Goal: Obtain resource: Download file/media

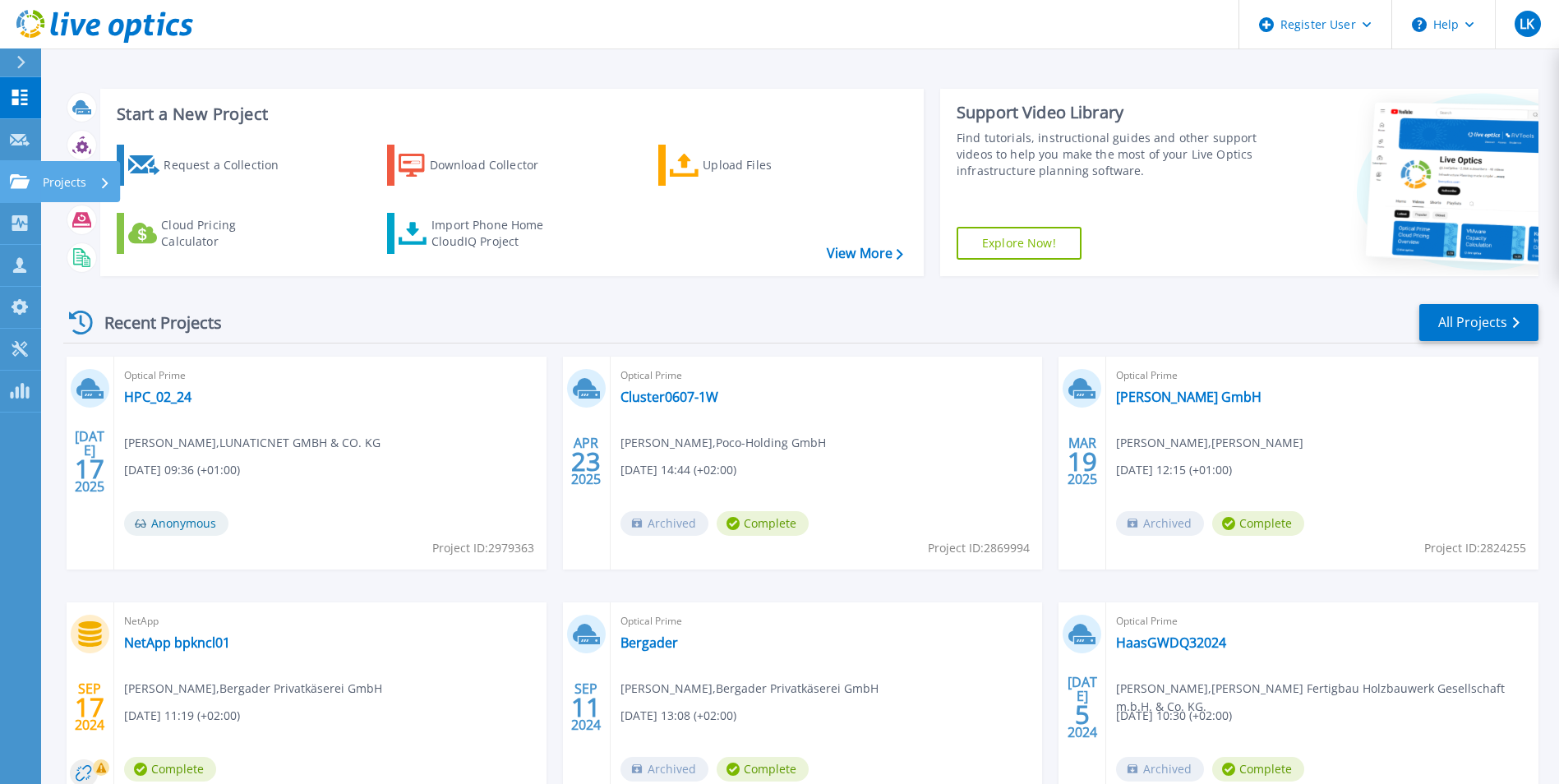
click at [10, 187] on icon at bounding box center [19, 181] width 19 height 14
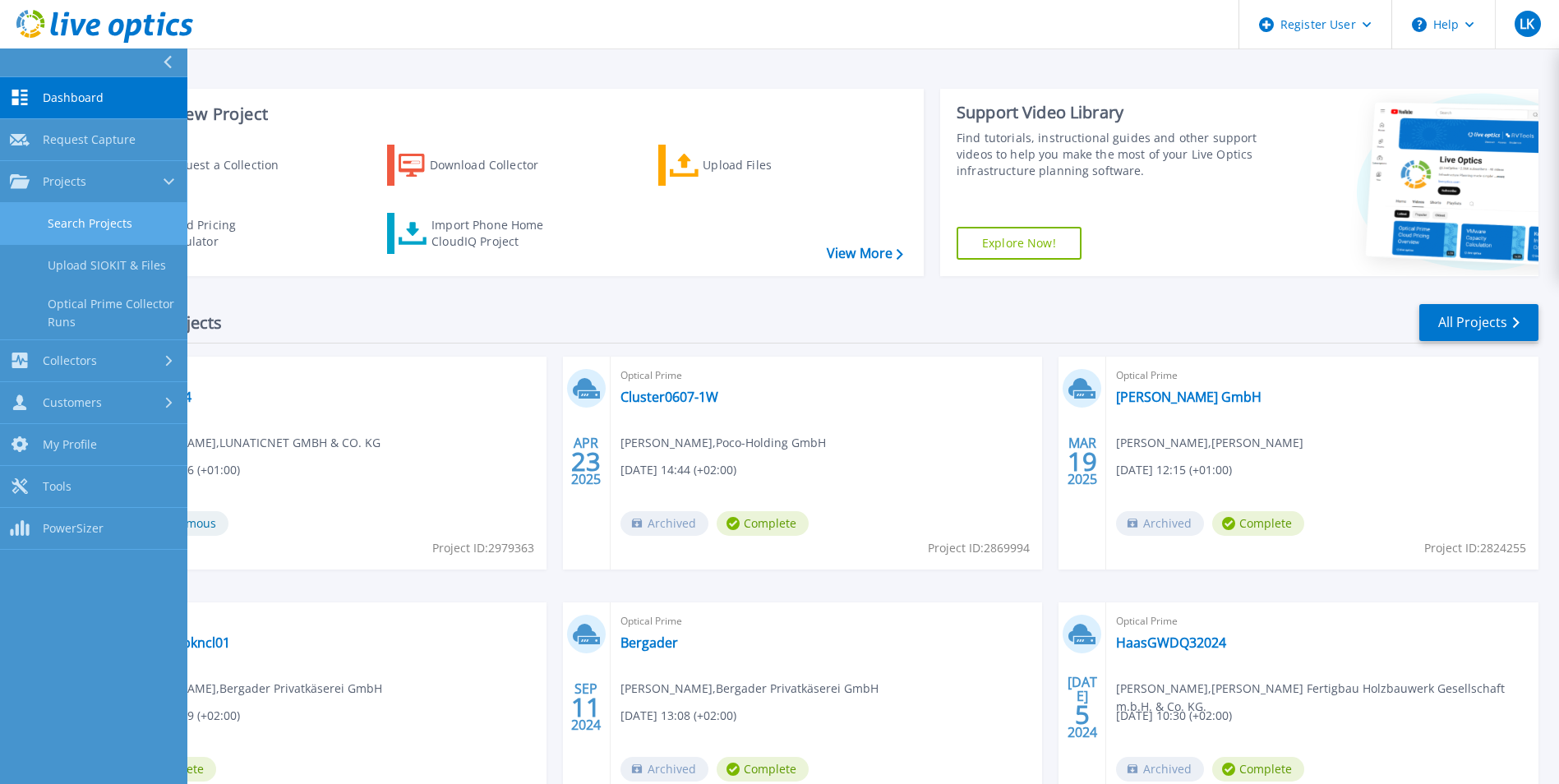
click at [88, 225] on link "Search Projects" at bounding box center [93, 223] width 187 height 42
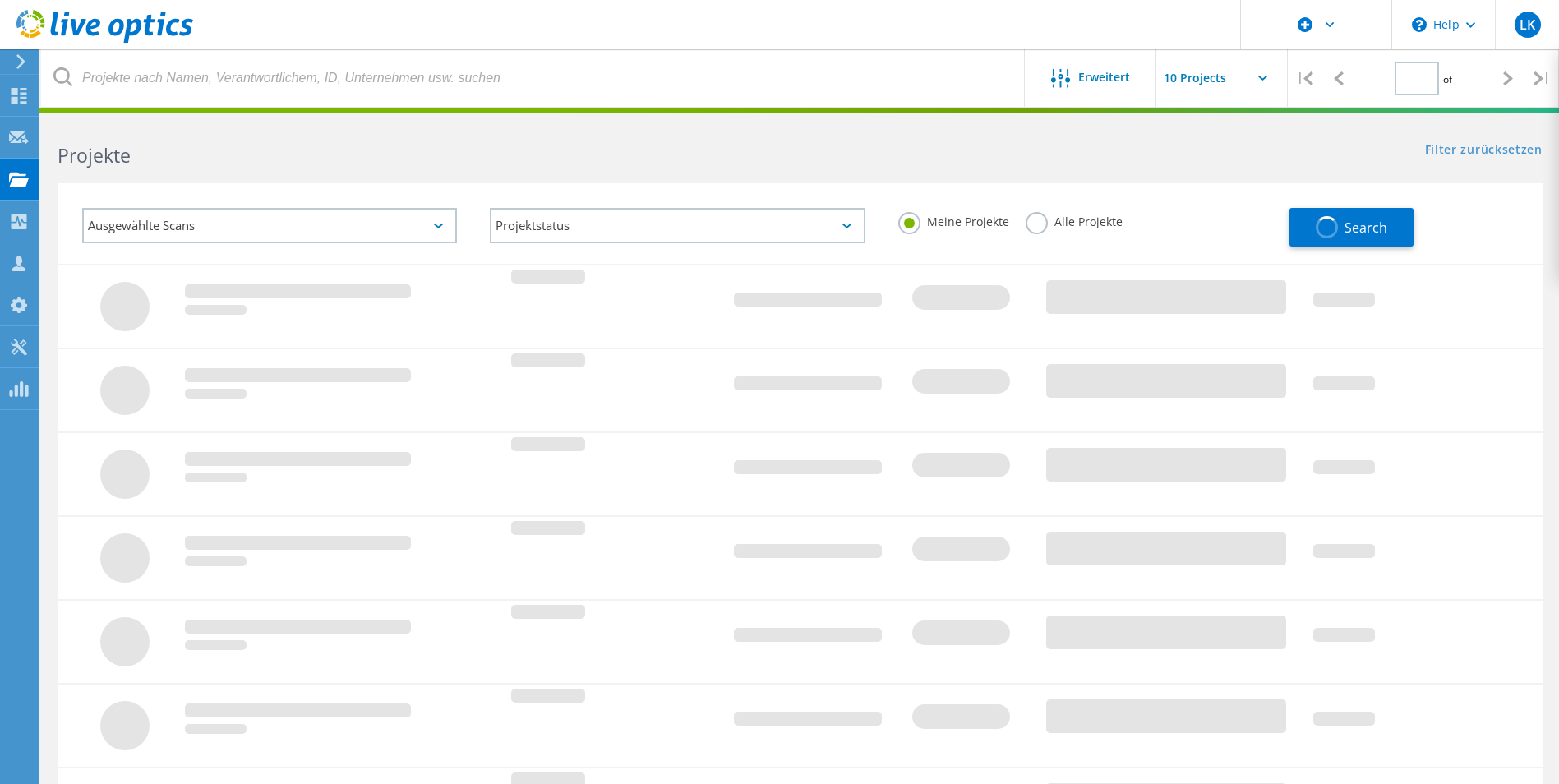
type input "1"
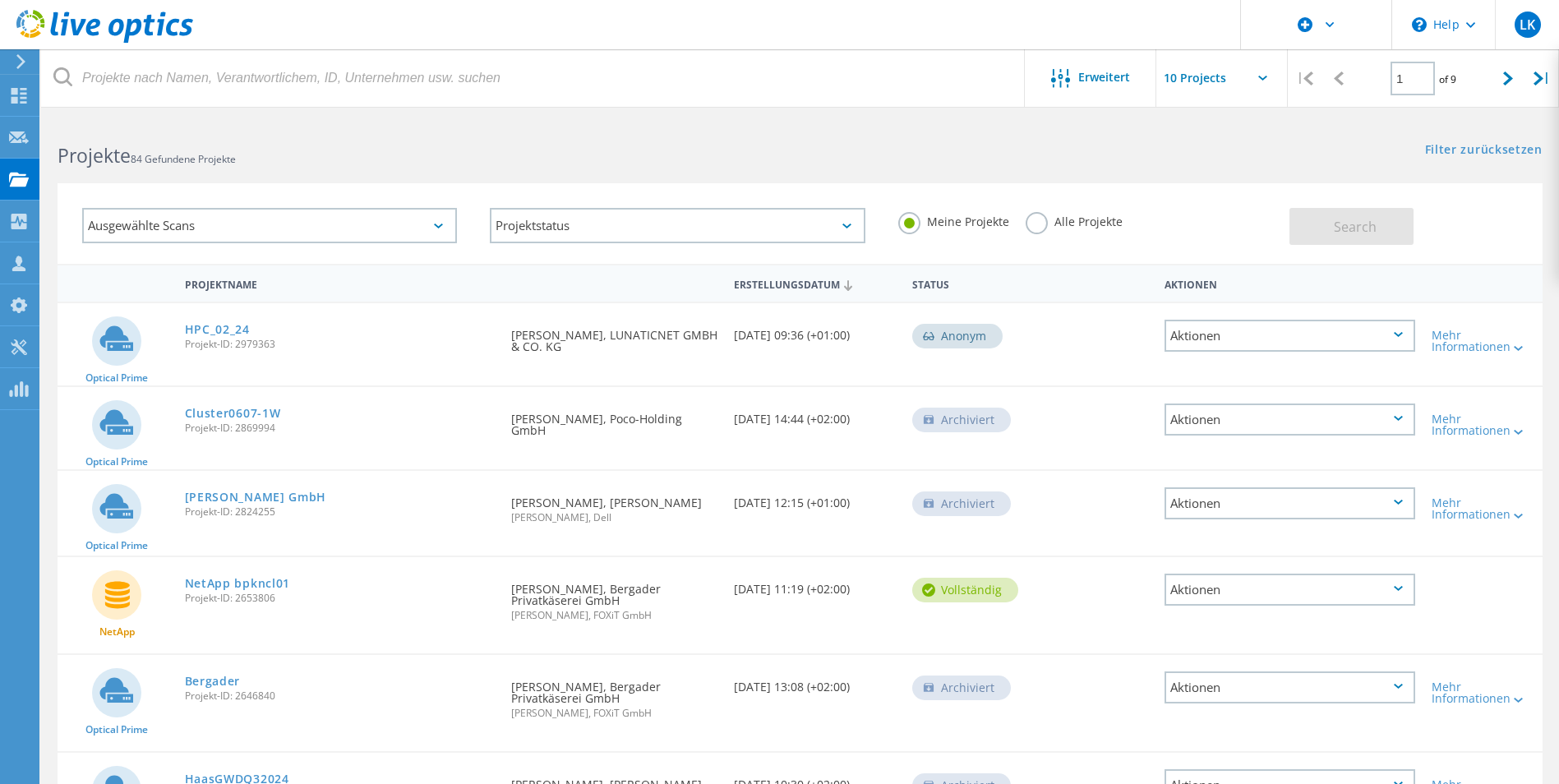
click at [177, 227] on div "Ausgewählte Scans" at bounding box center [270, 225] width 375 height 36
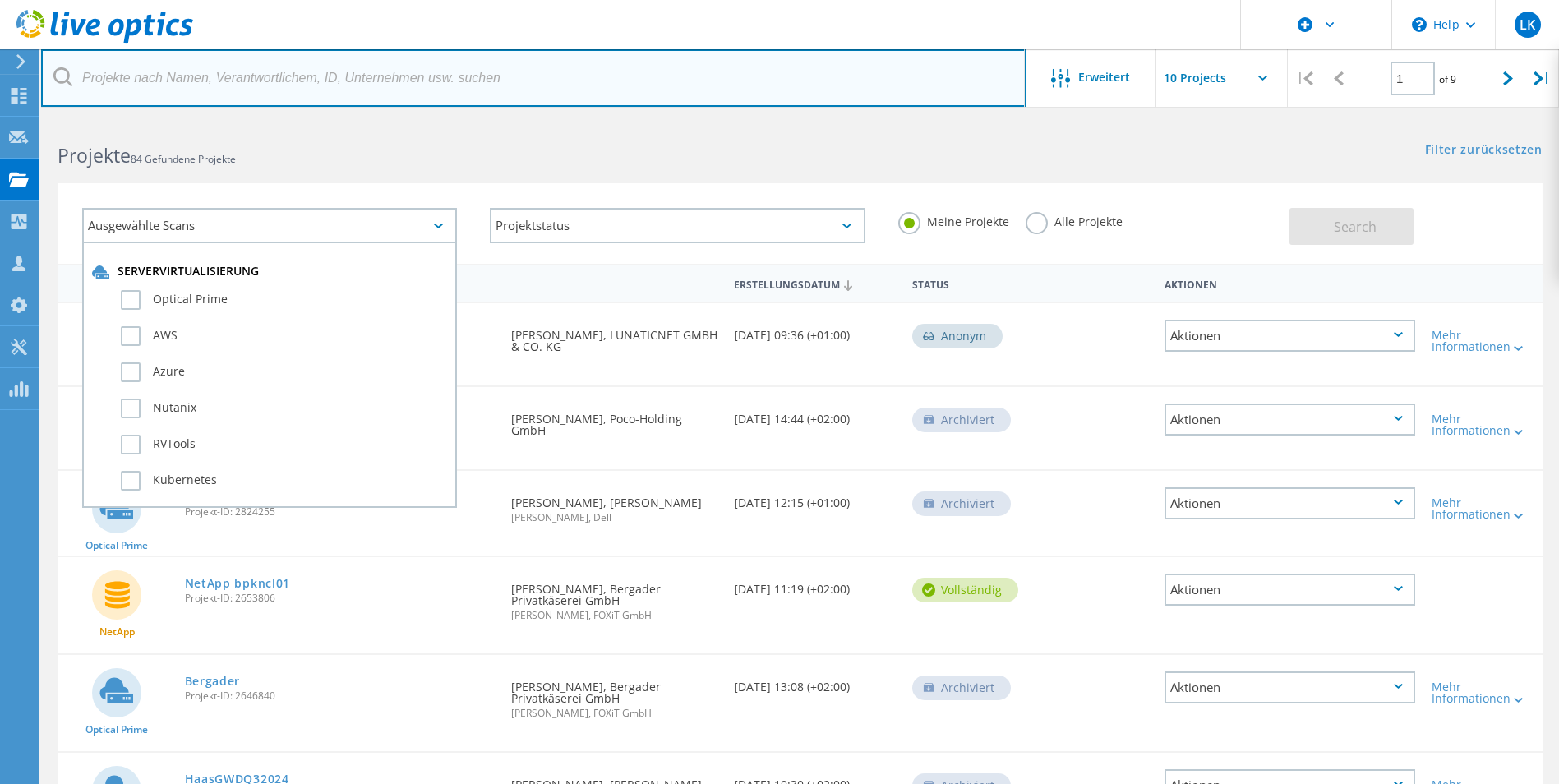
click at [161, 83] on input "text" at bounding box center [532, 78] width 984 height 58
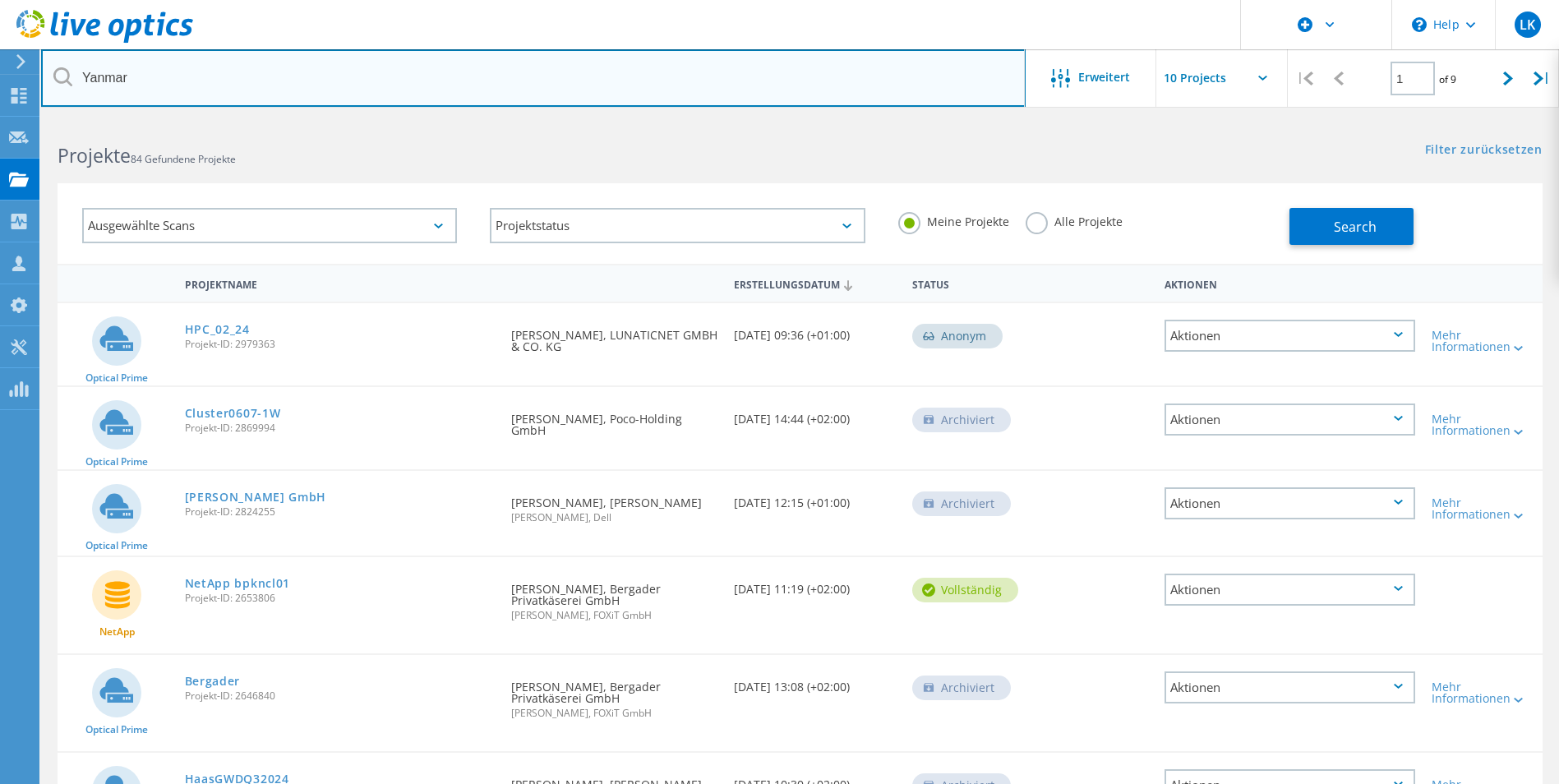
type input "Yanmar"
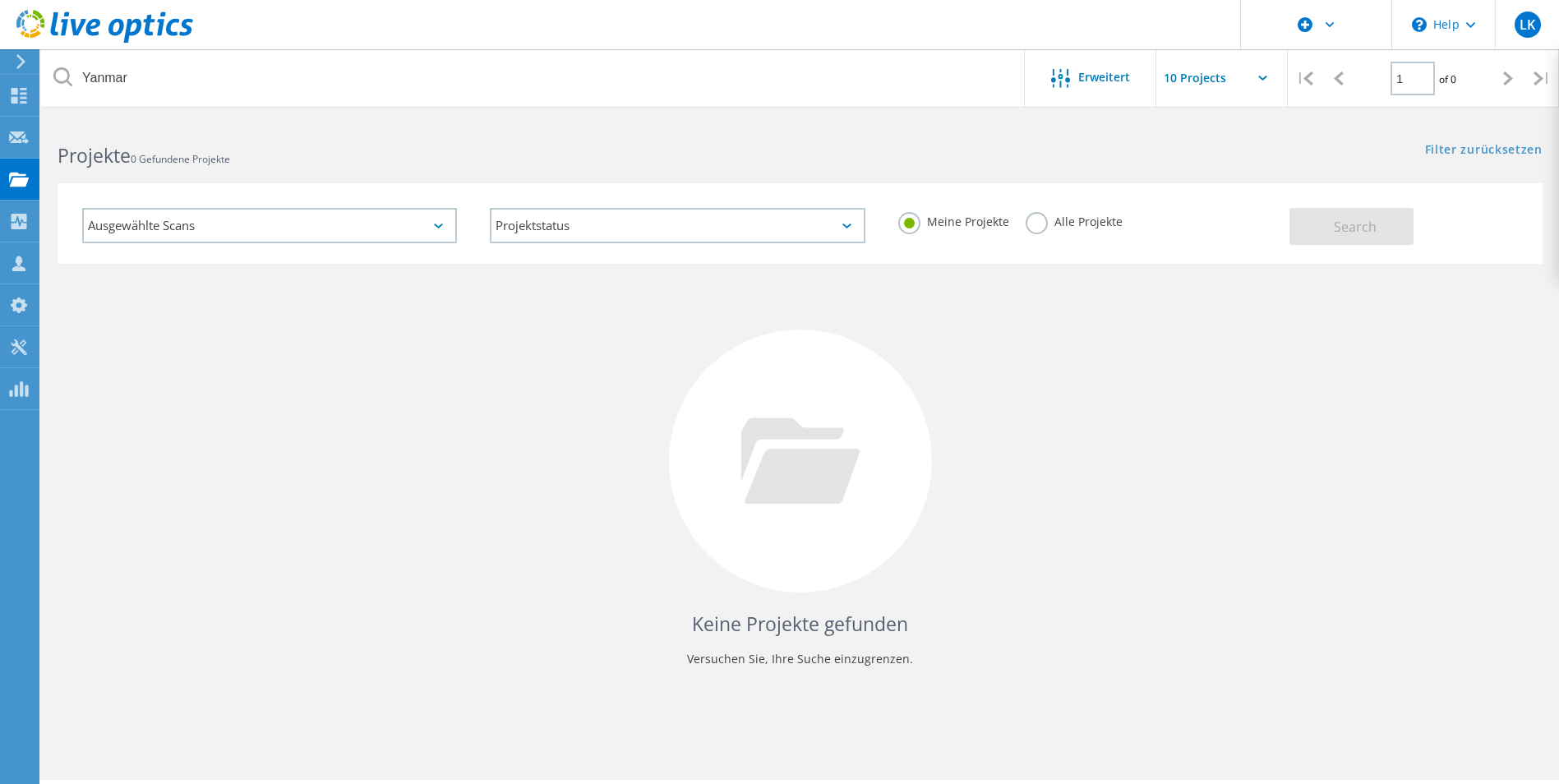
click at [1043, 219] on label "Alle Projekte" at bounding box center [1074, 220] width 97 height 15
click at [0, 0] on input "Alle Projekte" at bounding box center [0, 0] width 0 height 0
click at [1386, 222] on button "Search" at bounding box center [1351, 226] width 124 height 37
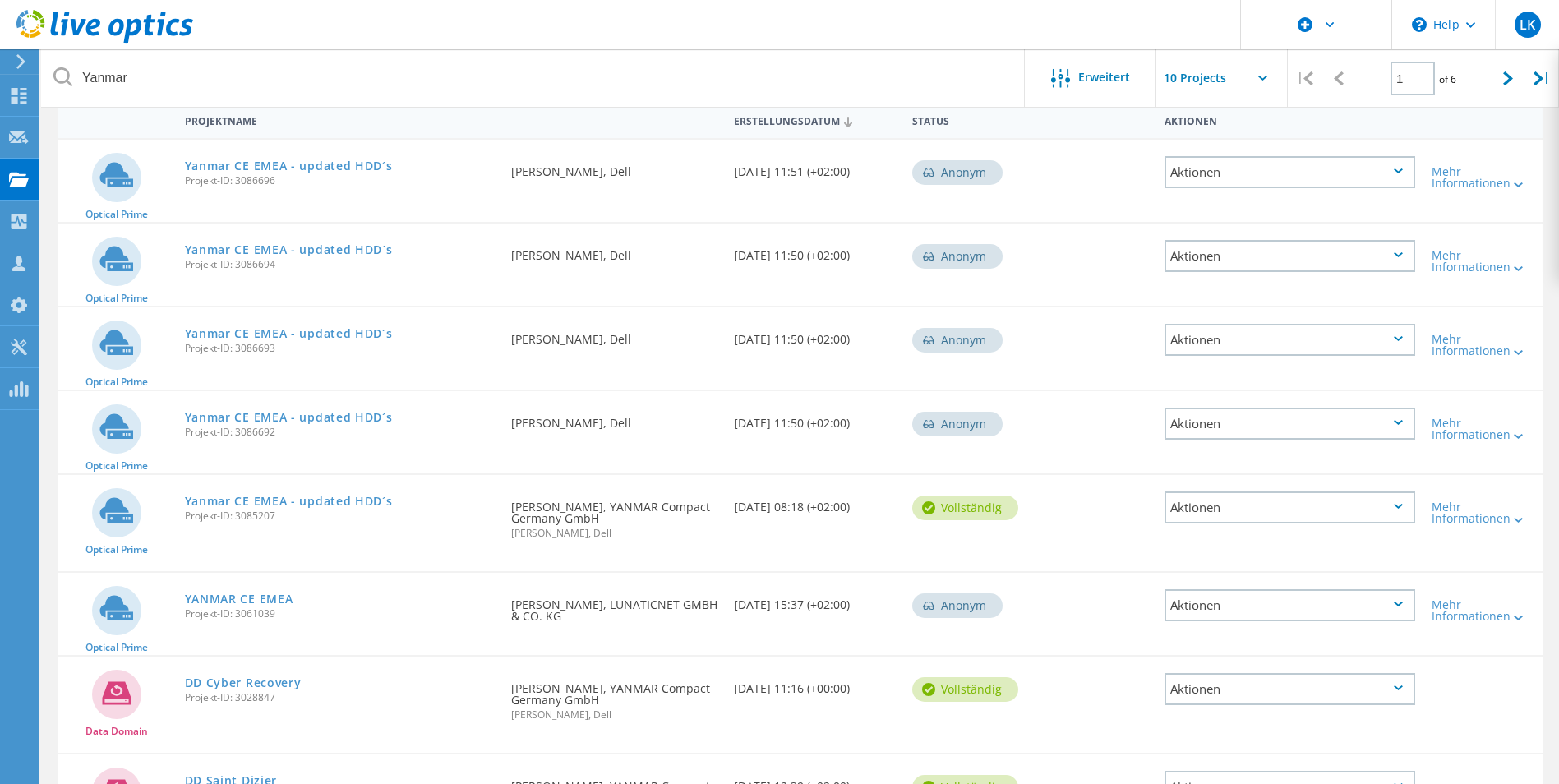
scroll to position [164, 0]
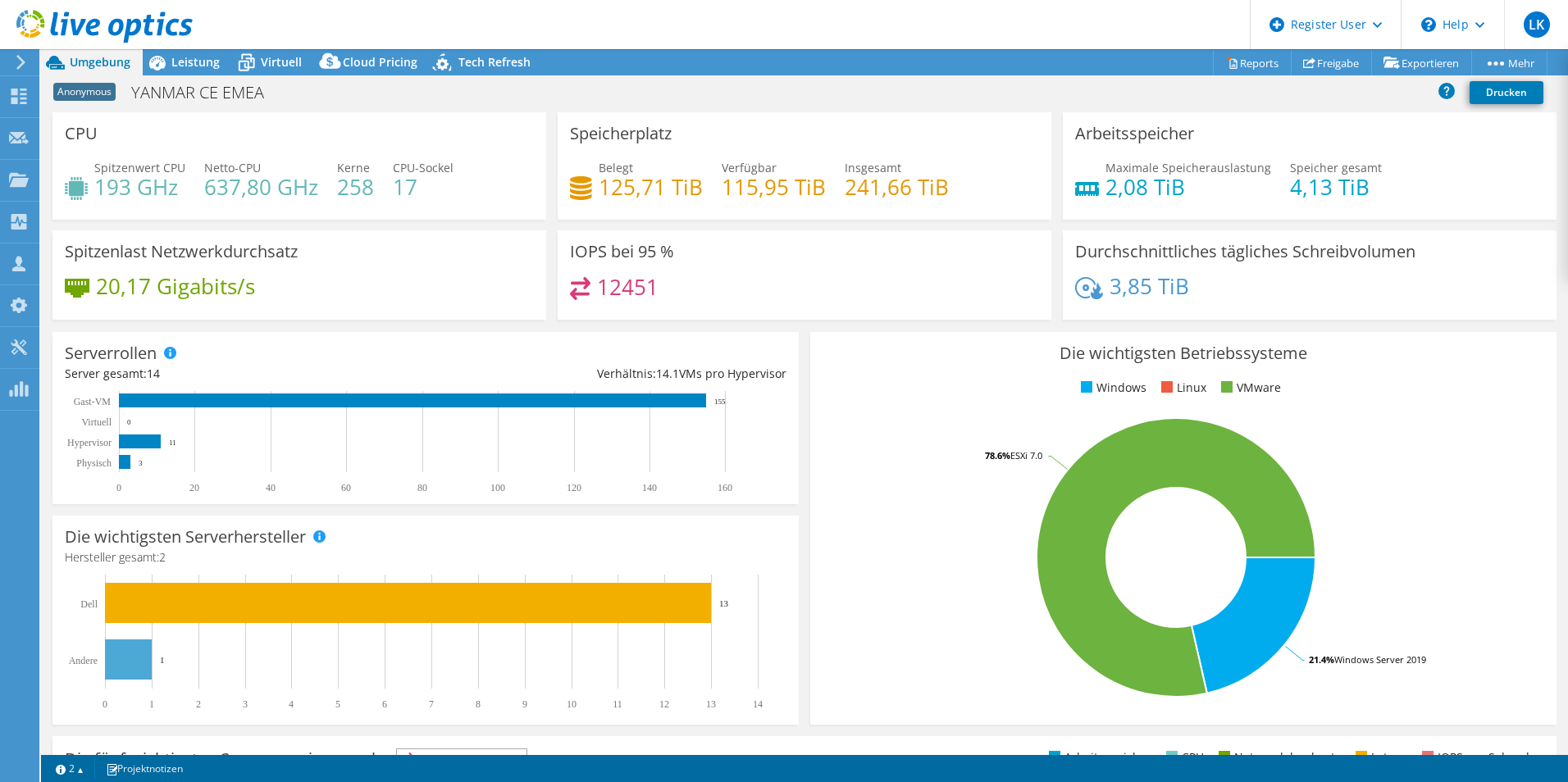
select select "USD"
click at [156, 59] on icon at bounding box center [156, 63] width 16 height 14
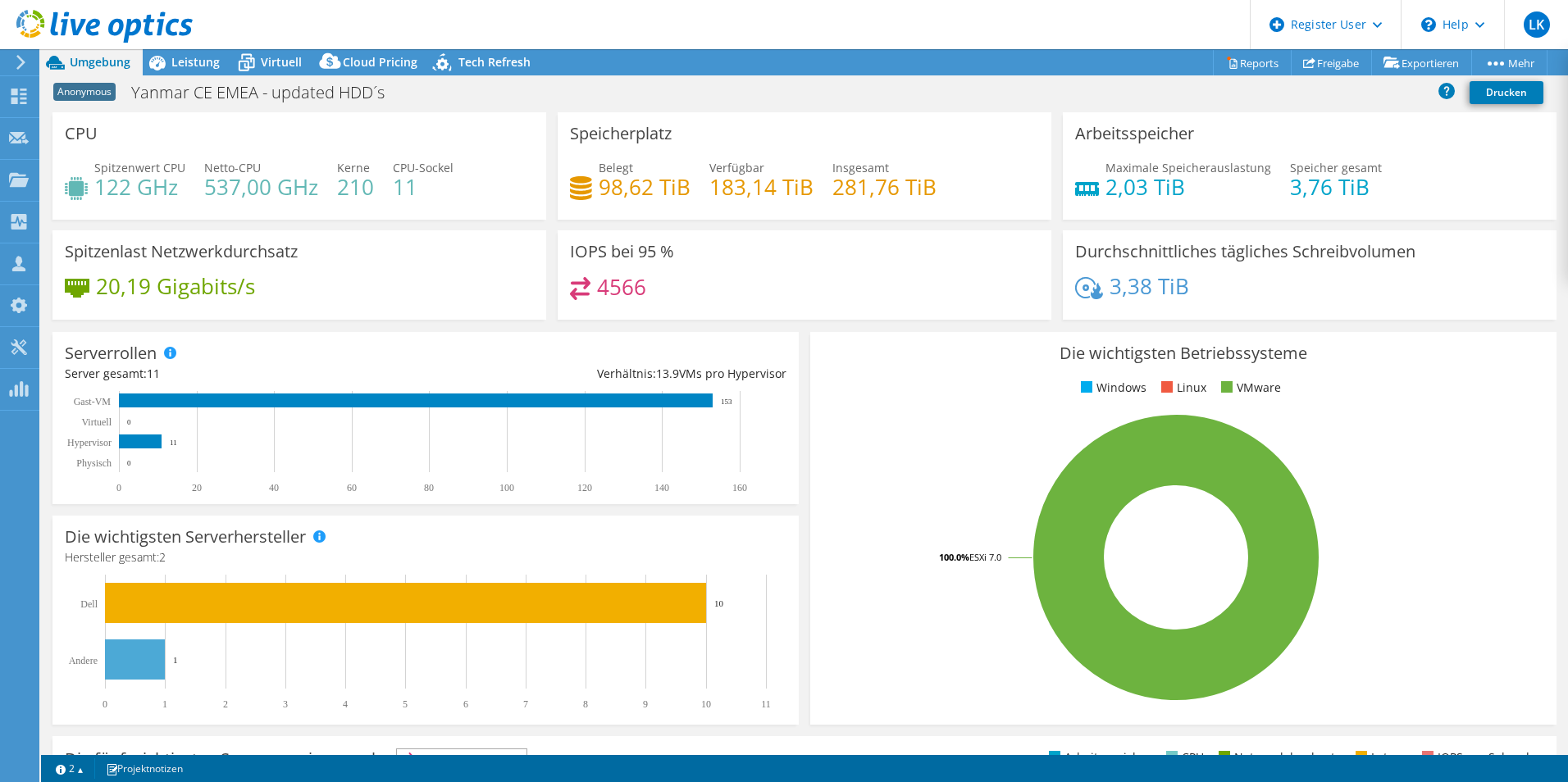
select select "USD"
click at [167, 61] on icon at bounding box center [157, 63] width 29 height 29
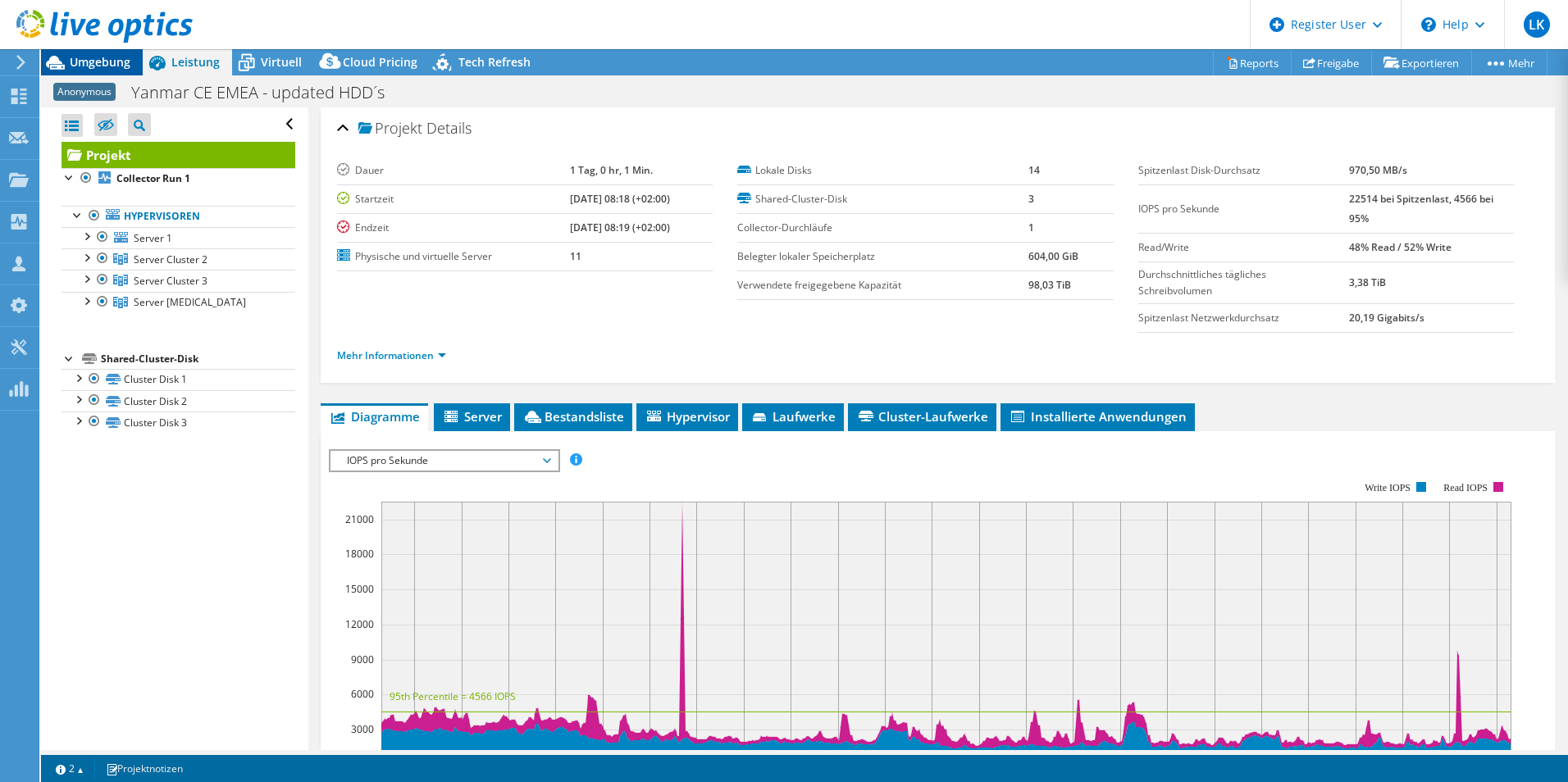
click at [96, 62] on span "Umgebung" at bounding box center [100, 62] width 61 height 15
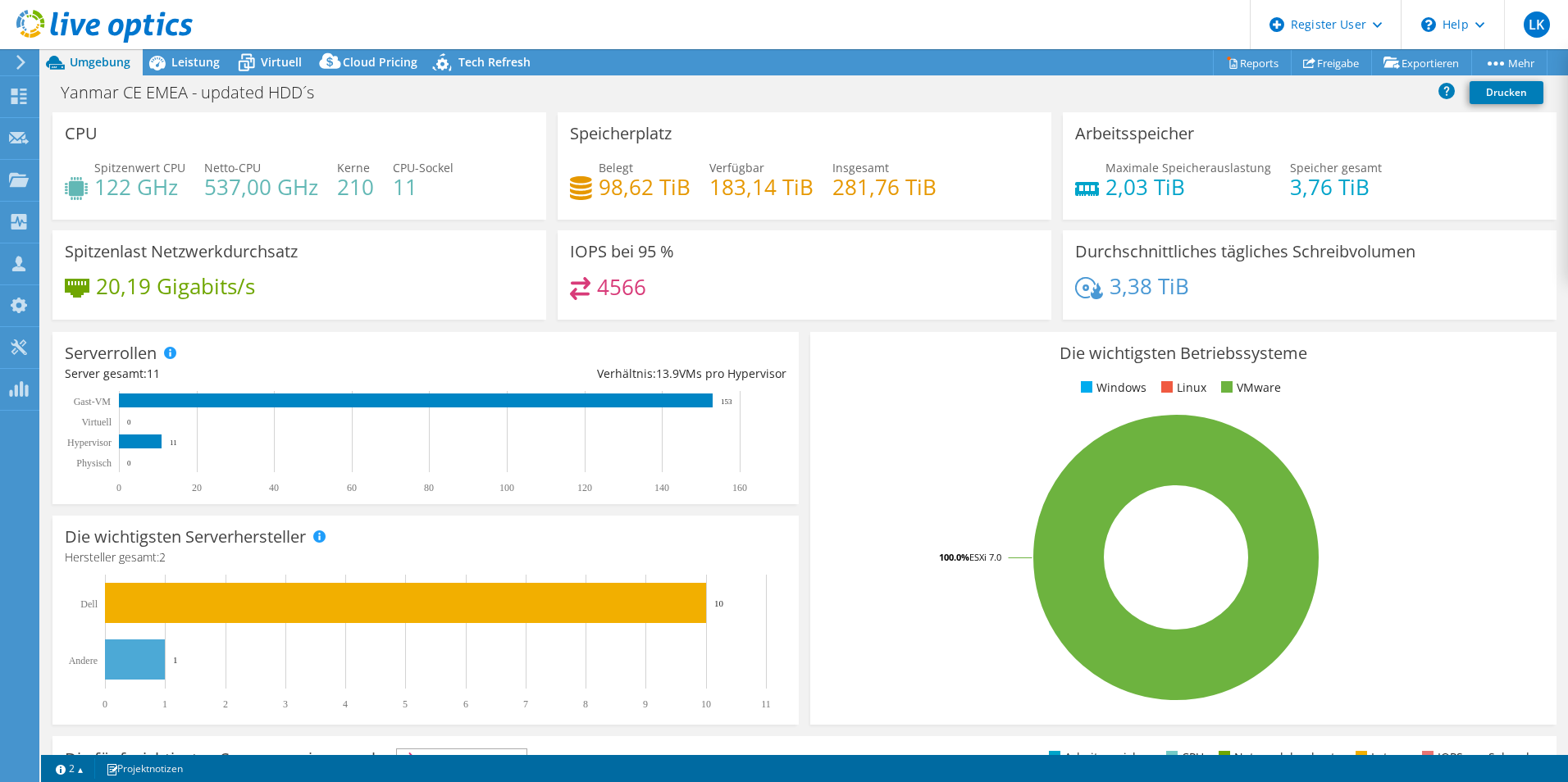
select select "USD"
click at [193, 59] on span "Leistung" at bounding box center [195, 62] width 48 height 15
select select "USD"
click at [205, 63] on span "Leistung" at bounding box center [195, 62] width 48 height 15
select select "USD"
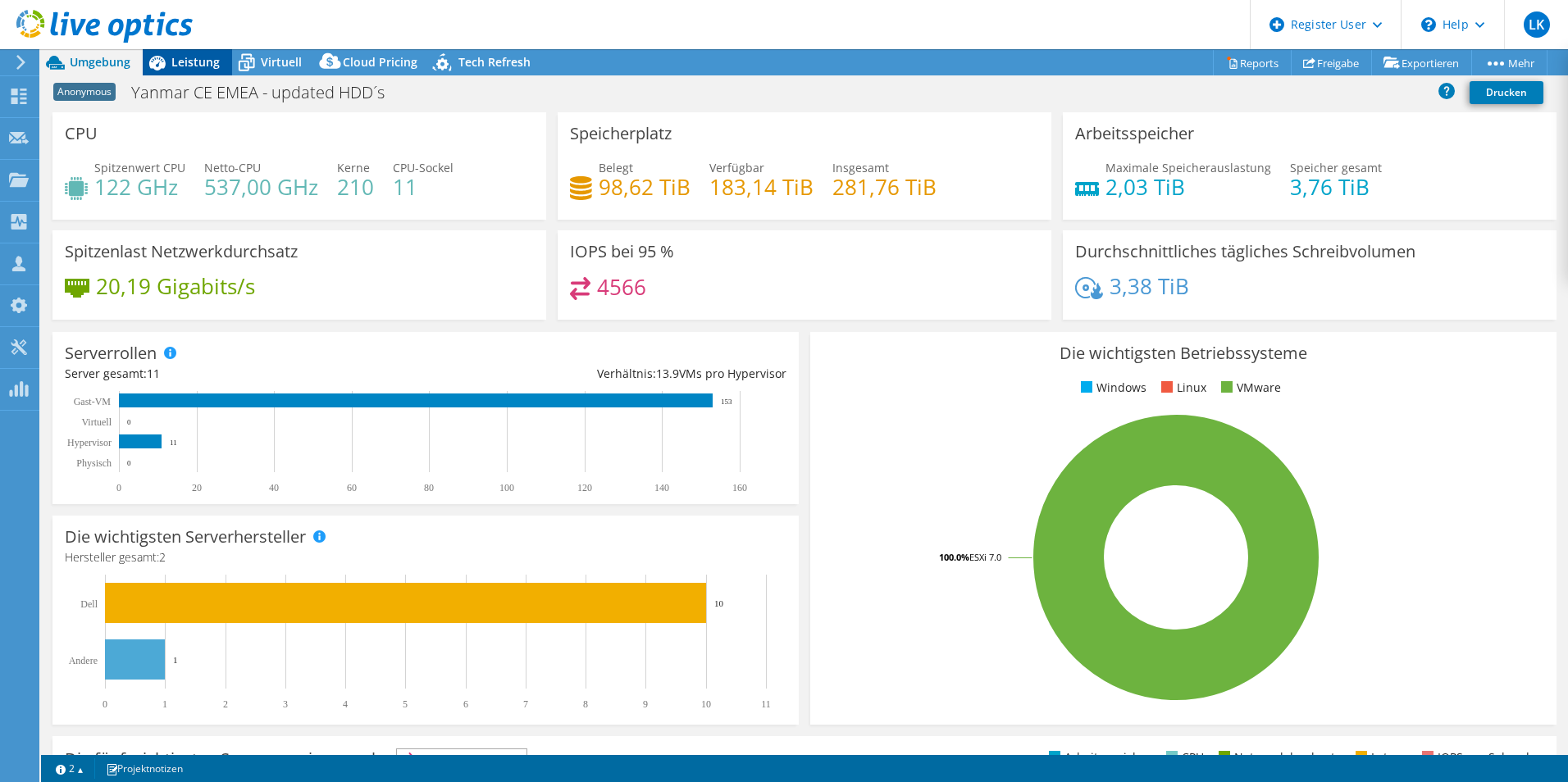
click at [201, 59] on span "Leistung" at bounding box center [195, 62] width 48 height 15
select select "USD"
click at [189, 67] on span "Leistung" at bounding box center [195, 62] width 48 height 15
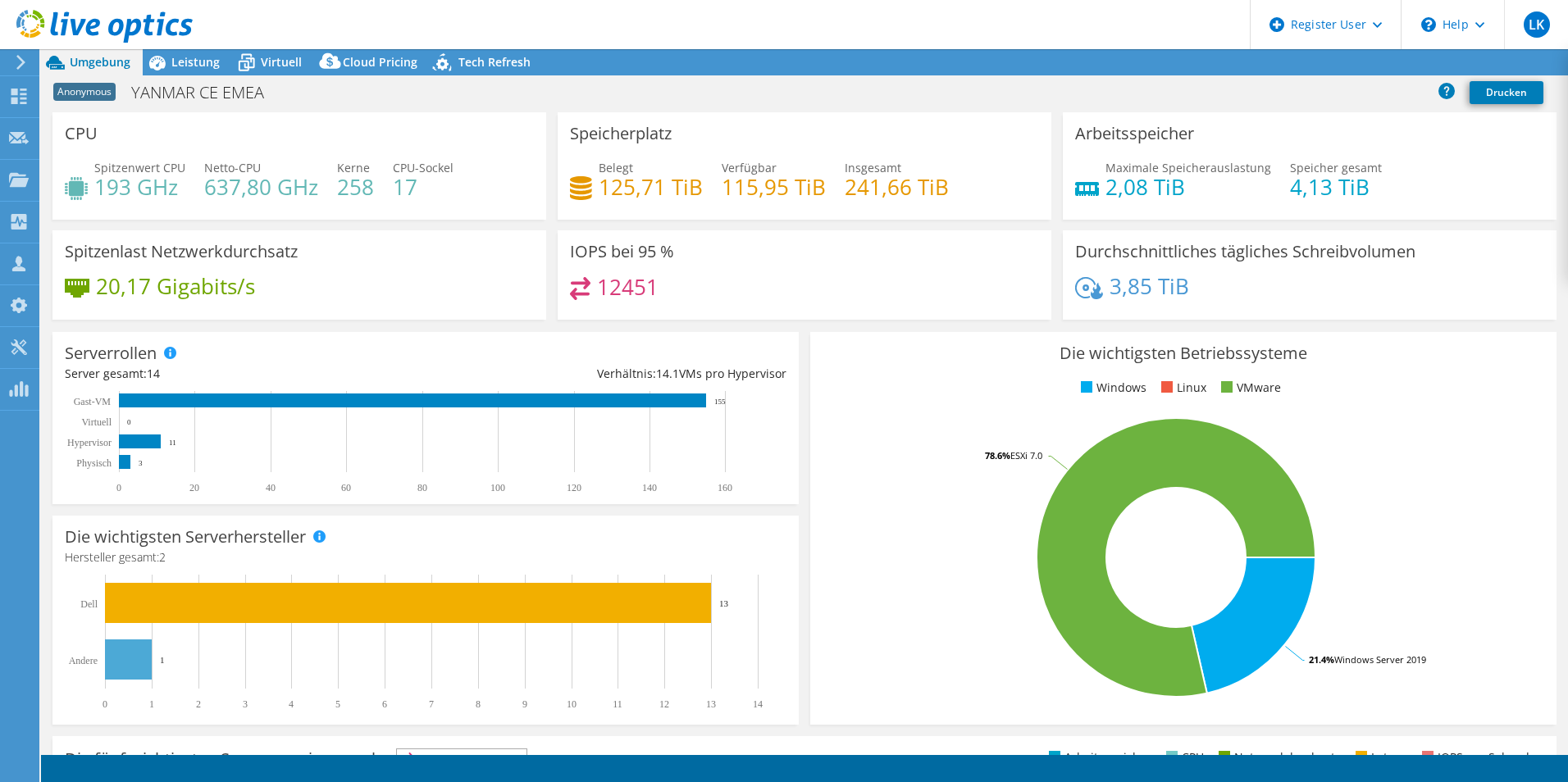
select select "USD"
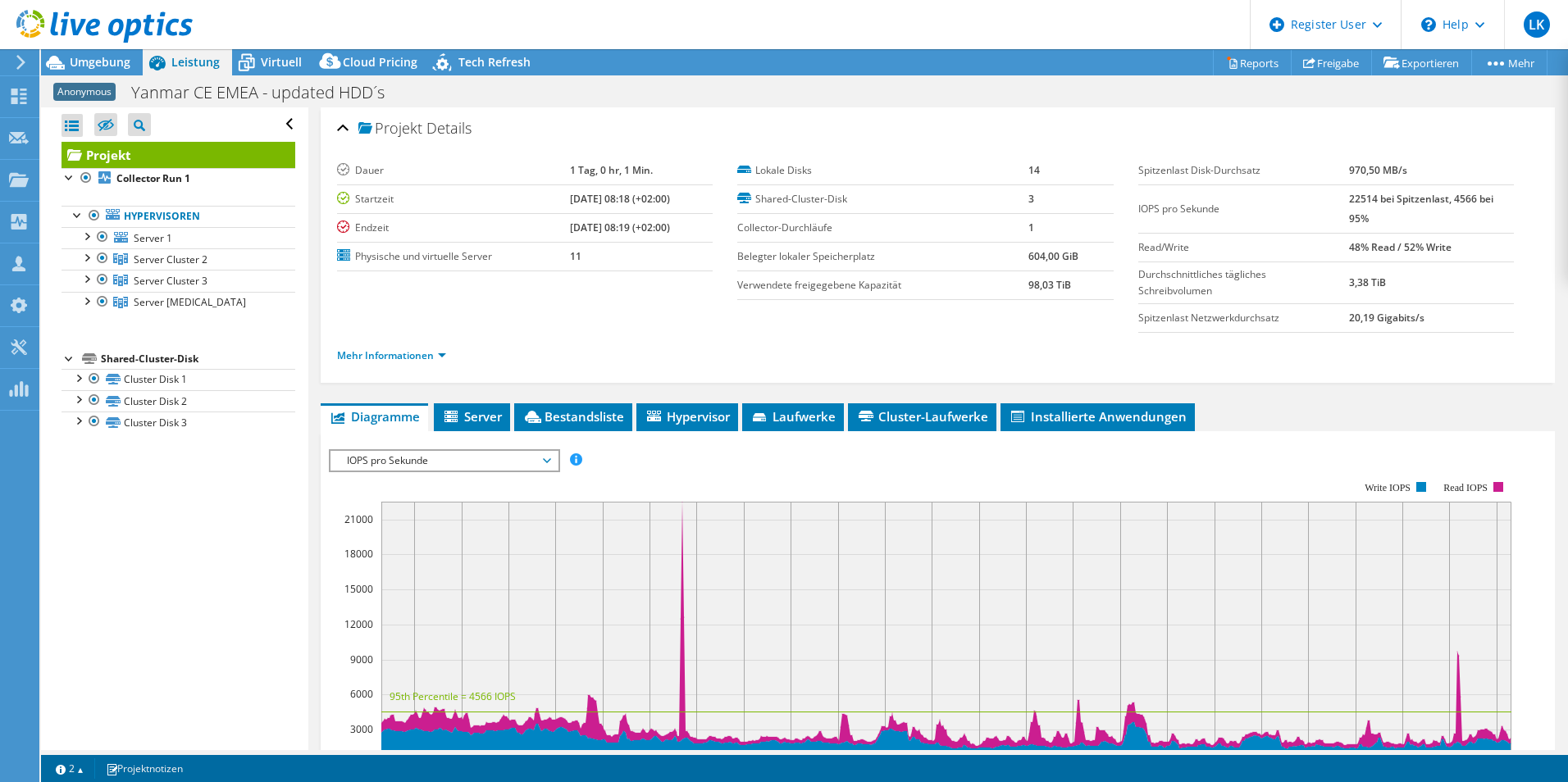
select select "USD"
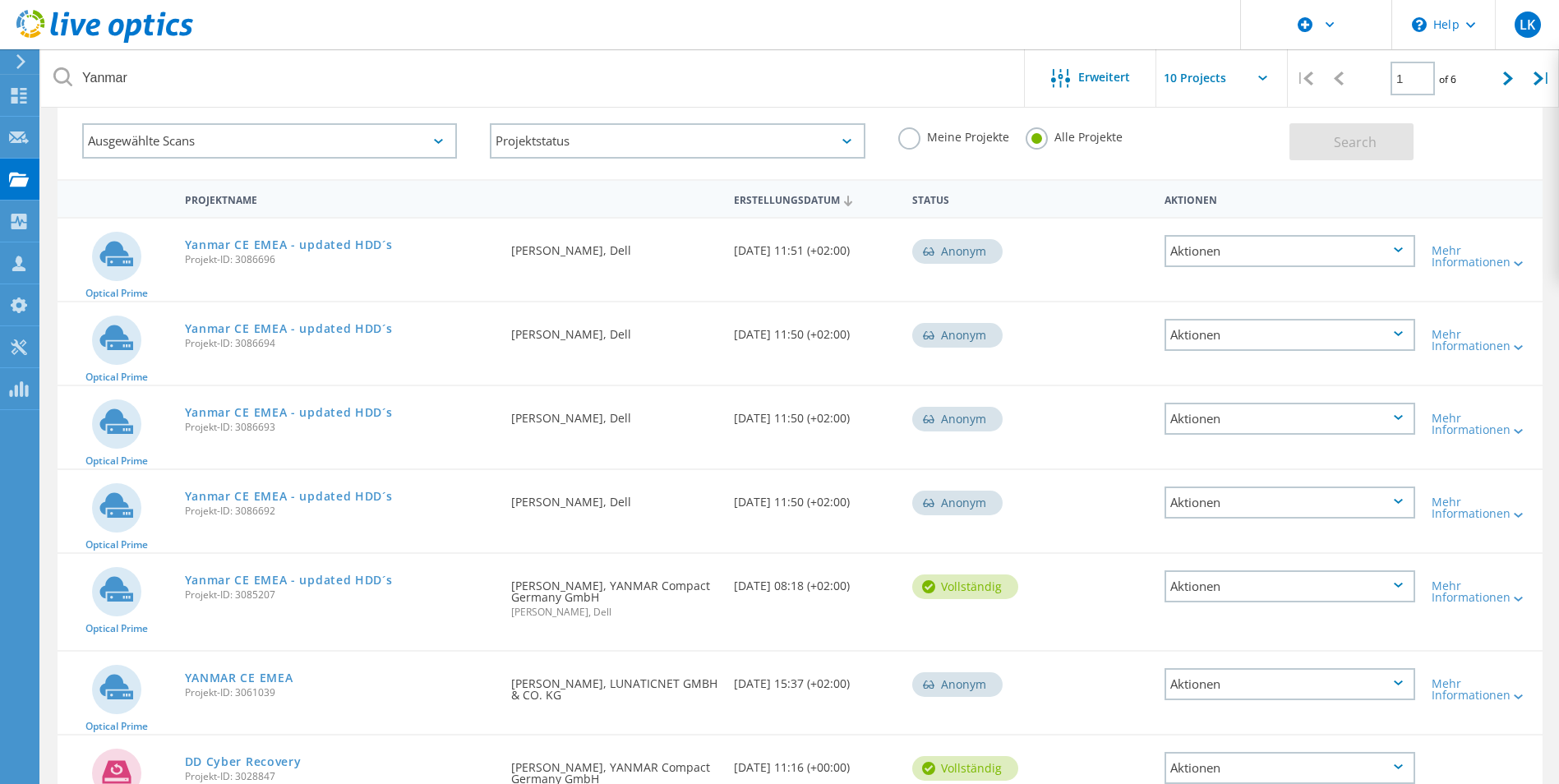
scroll to position [82, 0]
click at [241, 246] on link "Yanmar CE EMEA - updated HDD´s" at bounding box center [288, 247] width 208 height 12
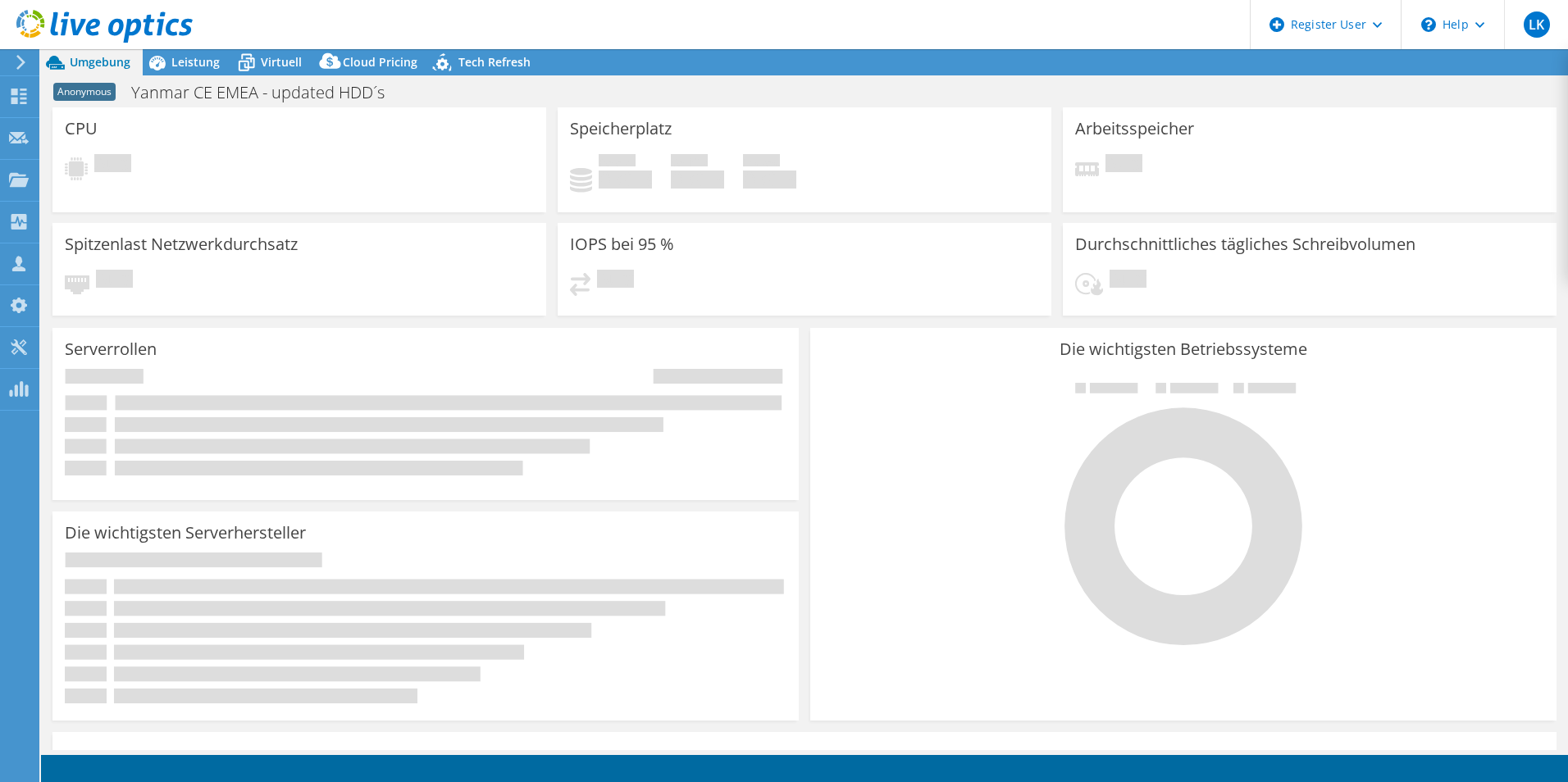
select select "USD"
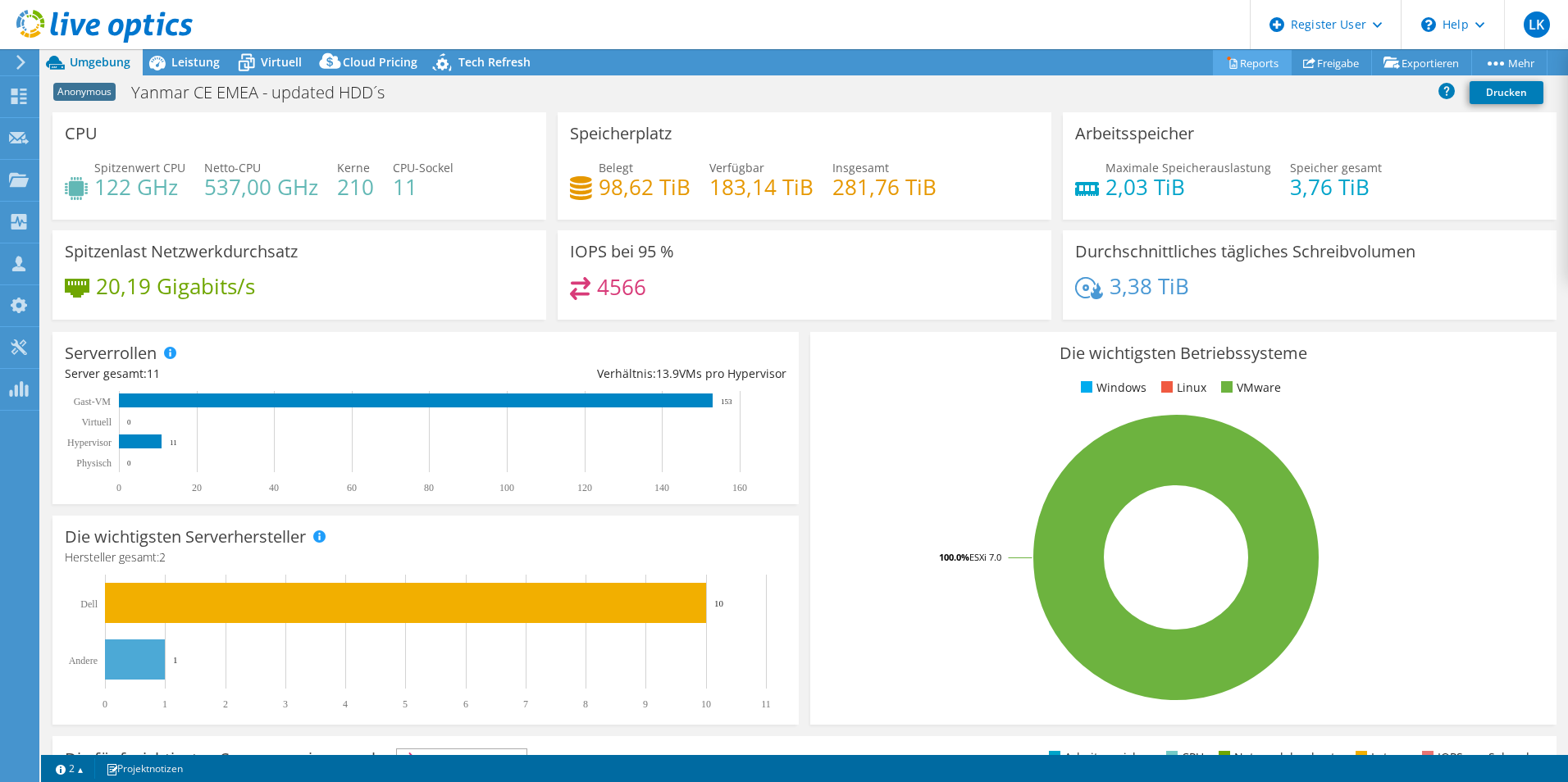
click at [1235, 61] on link "Reports" at bounding box center [1252, 63] width 79 height 25
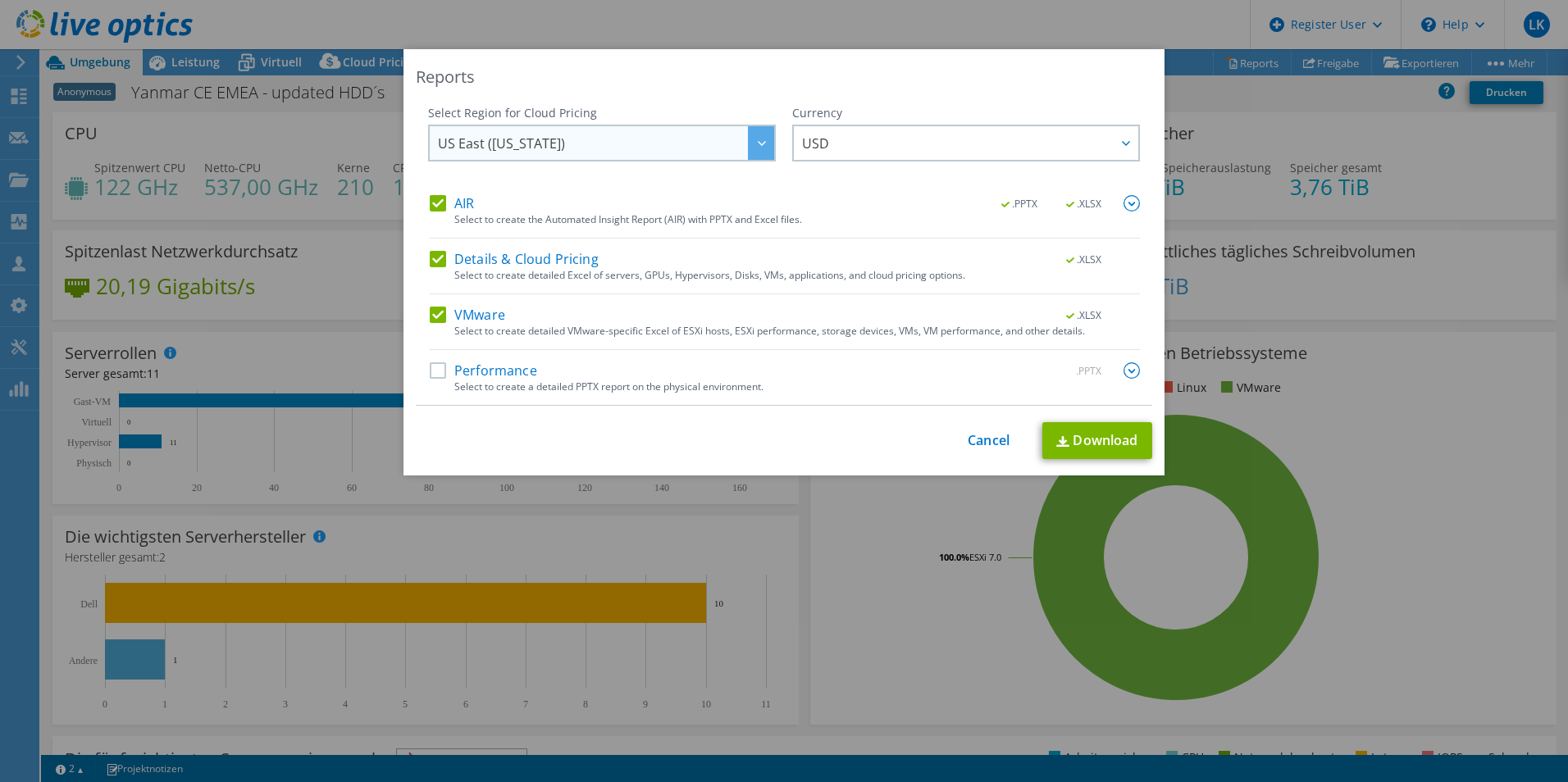
click at [600, 147] on span "US East ([US_STATE])" at bounding box center [606, 143] width 336 height 34
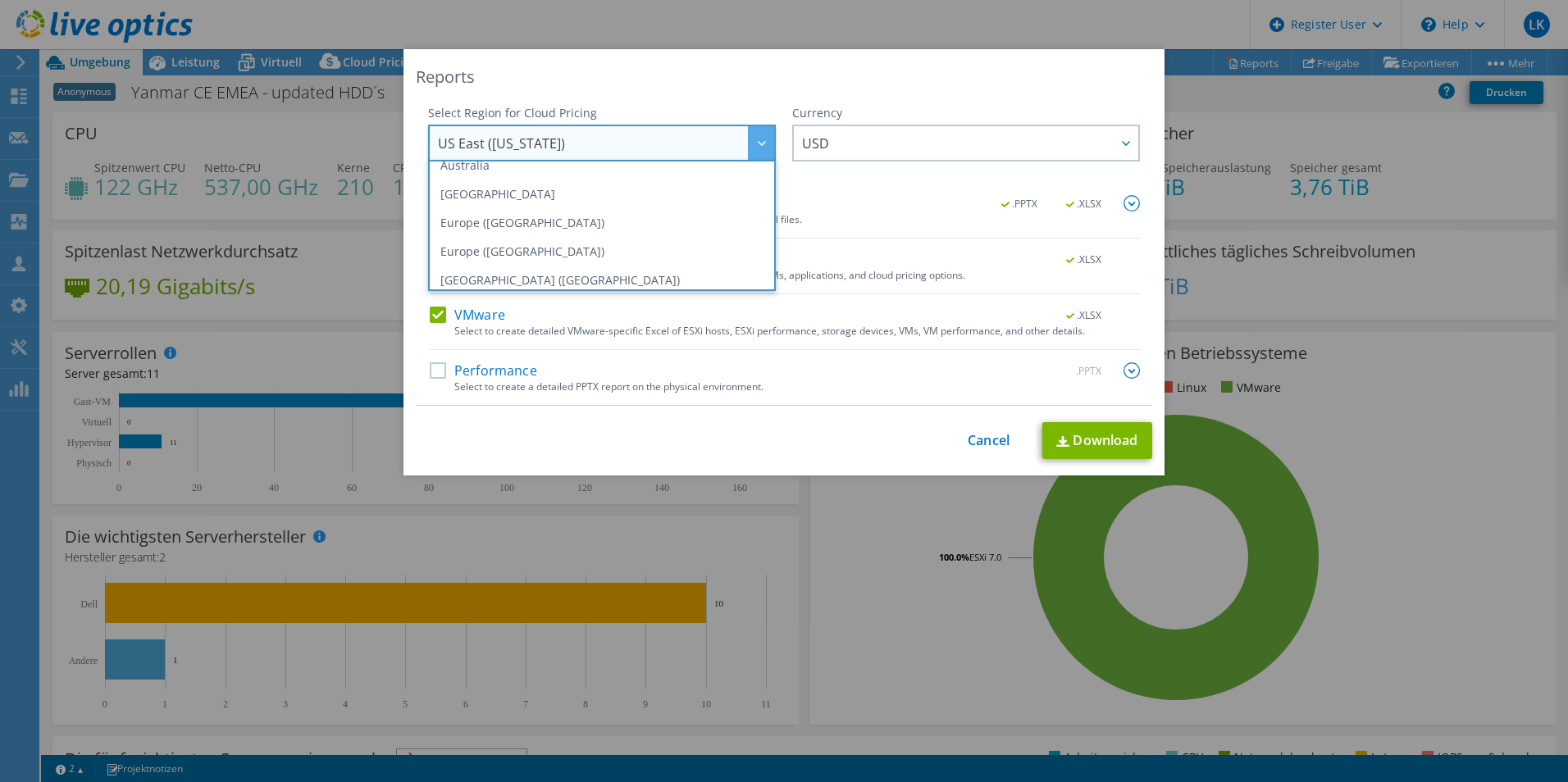
scroll to position [164, 0]
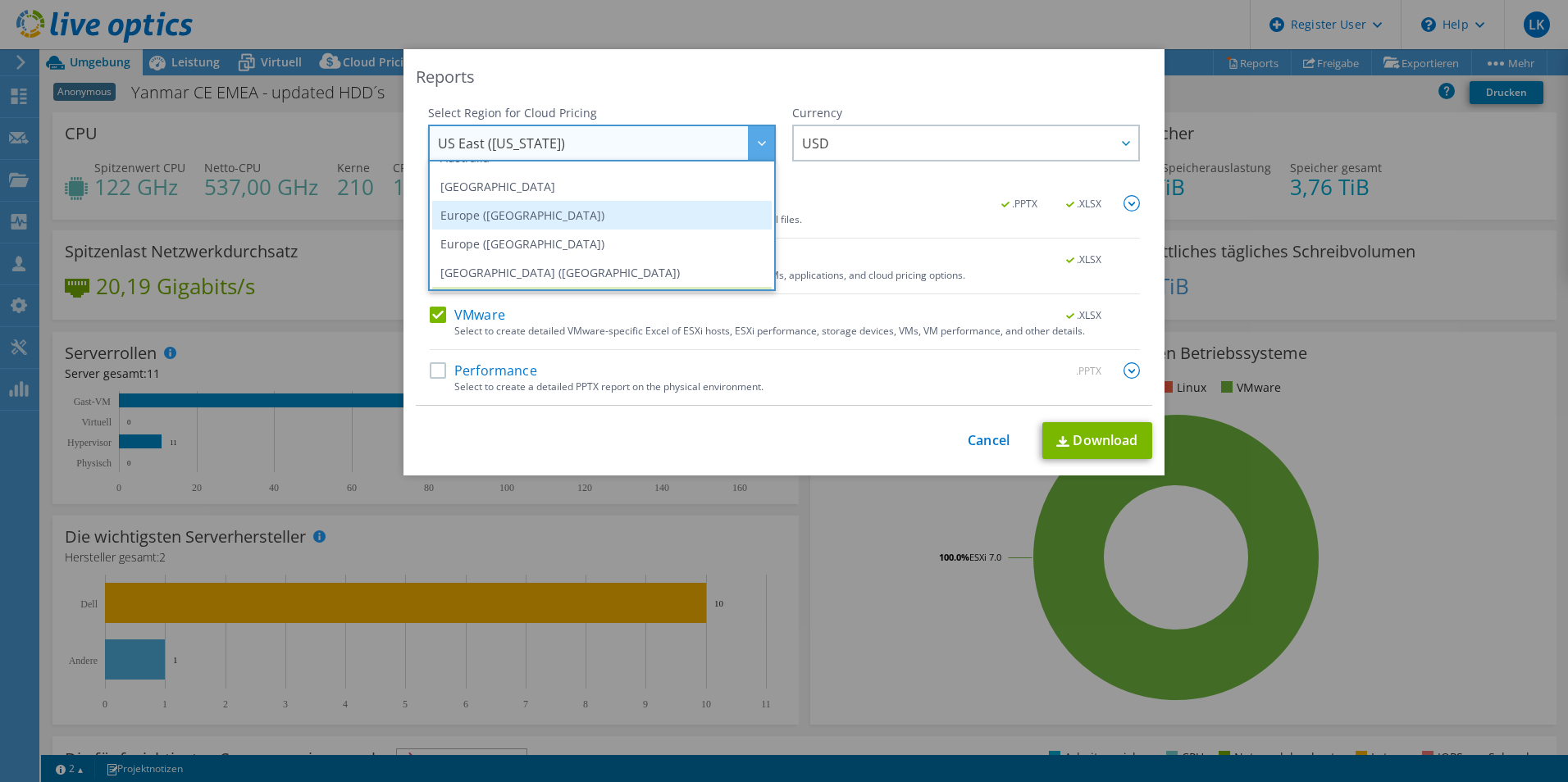
click at [500, 215] on li "Europe ([GEOGRAPHIC_DATA])" at bounding box center [601, 216] width 339 height 29
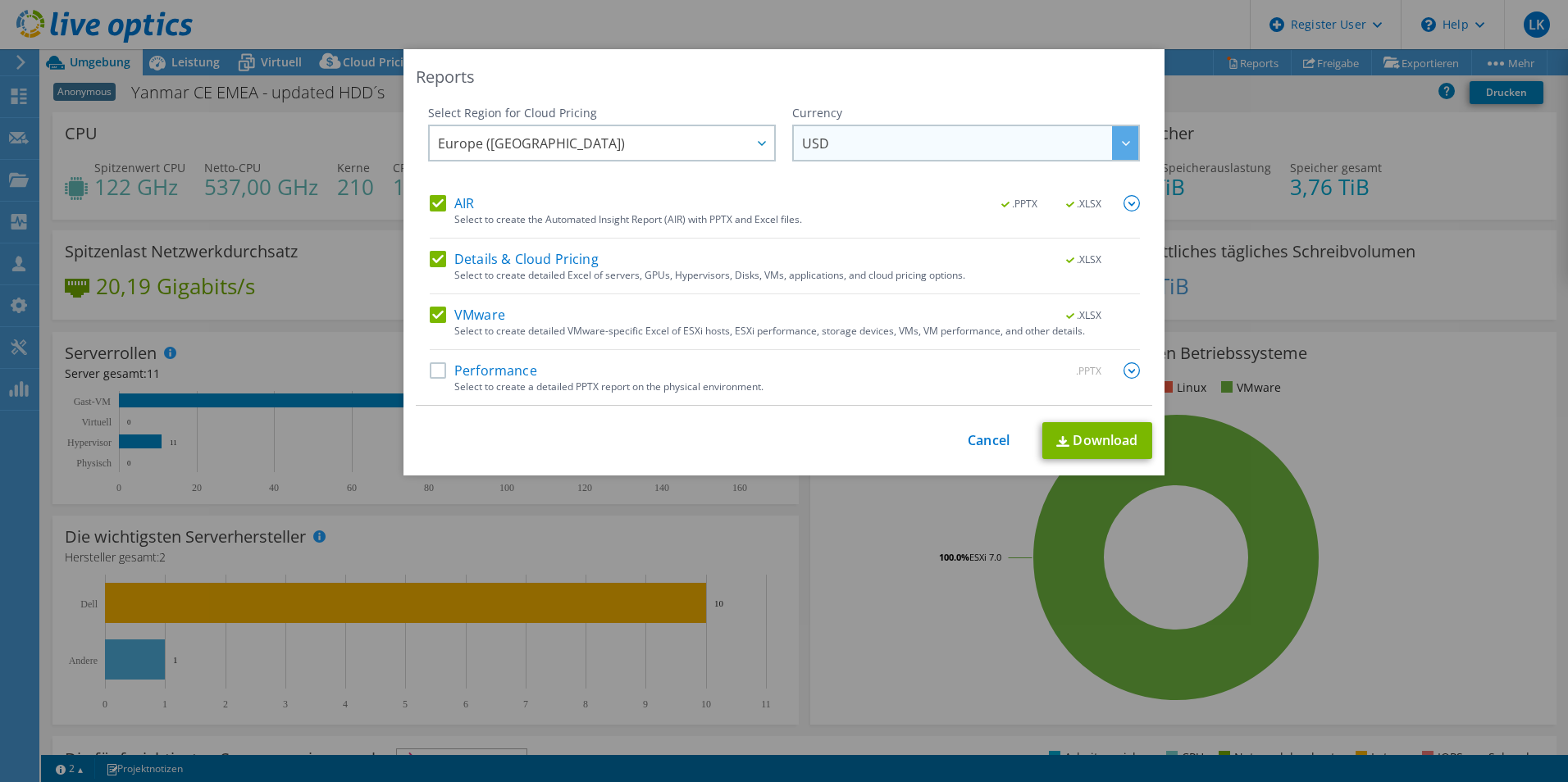
click at [877, 150] on span "USD" at bounding box center [969, 143] width 336 height 34
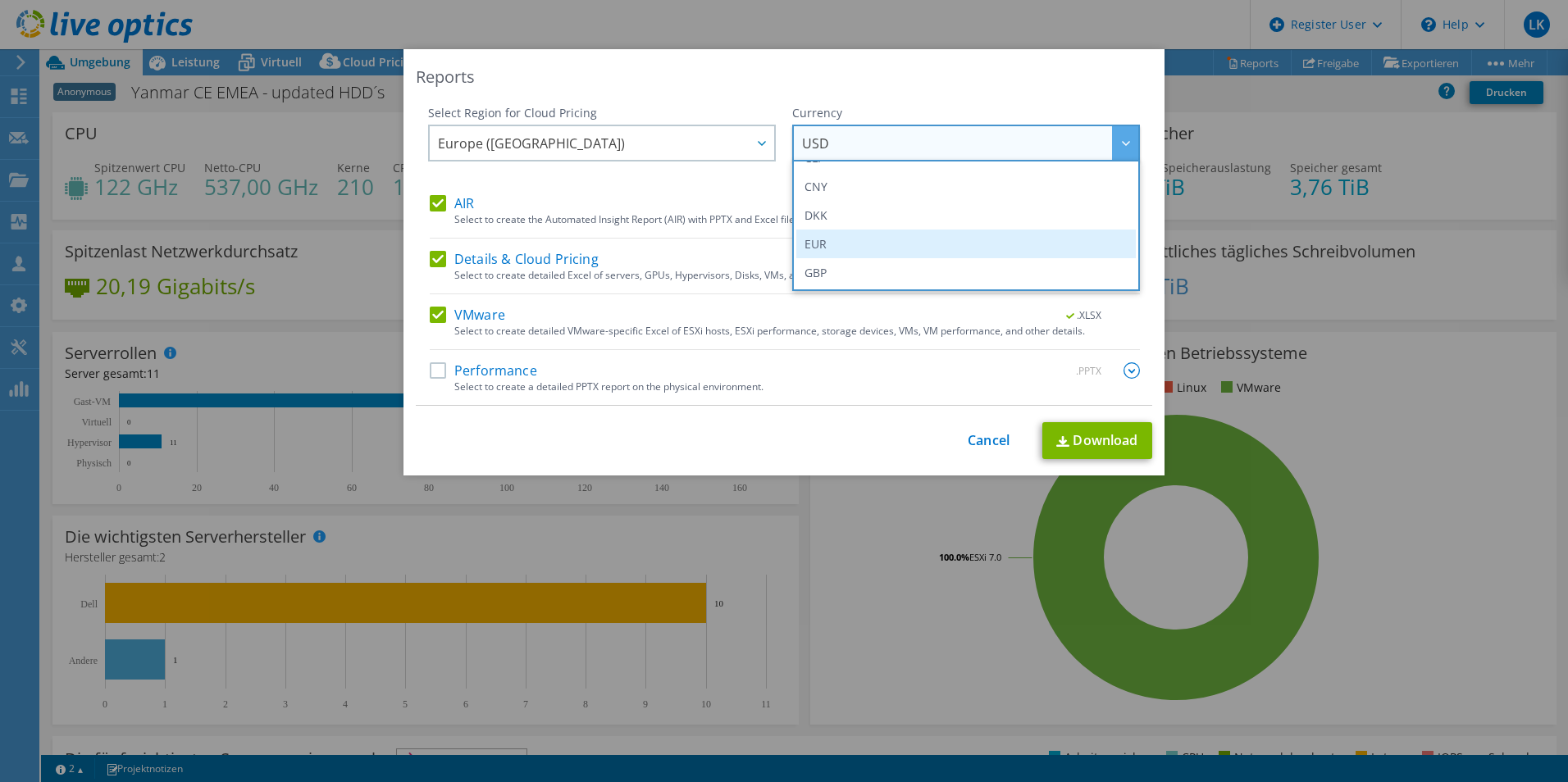
click at [825, 238] on li "EUR" at bounding box center [965, 243] width 339 height 29
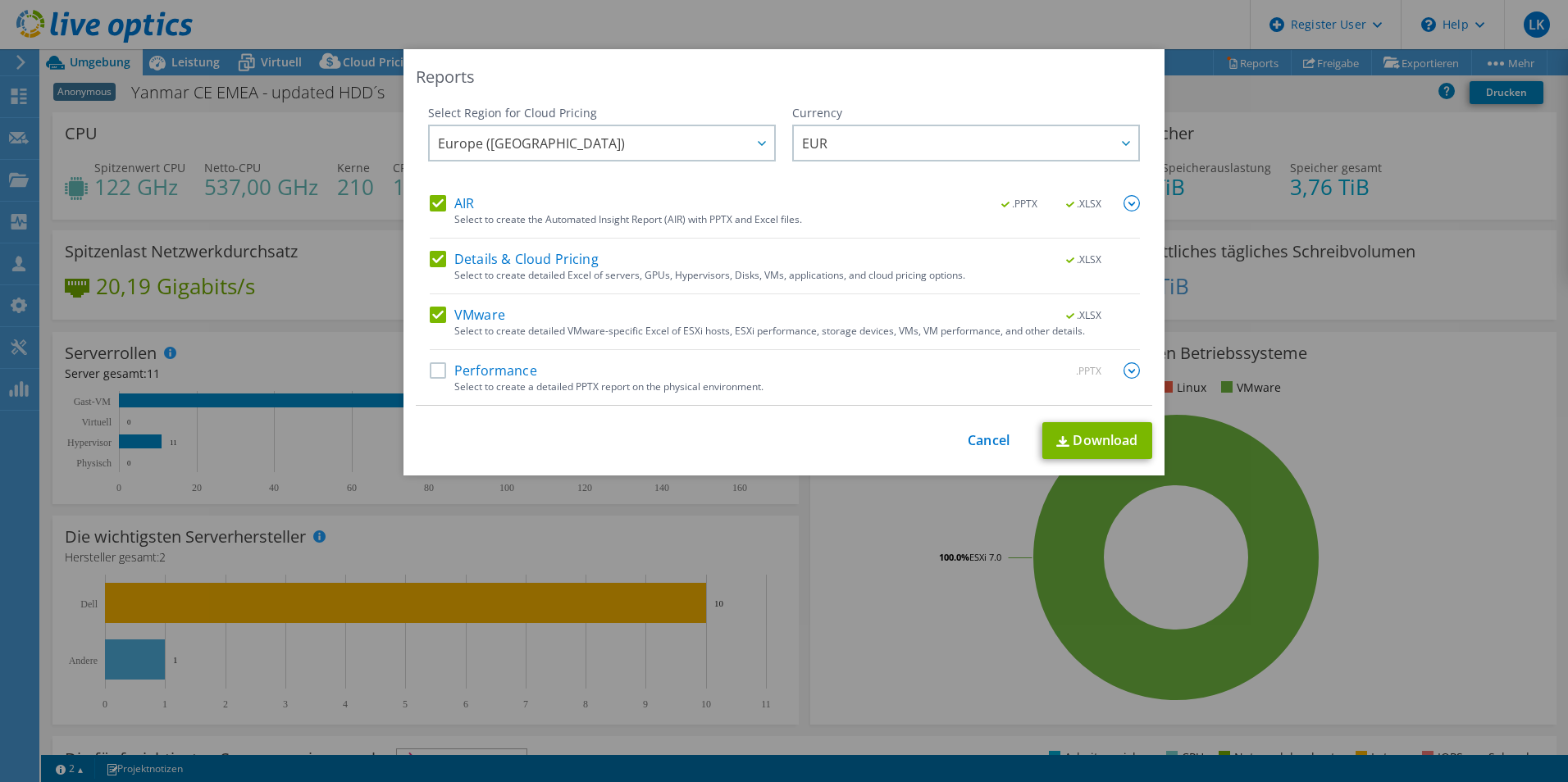
click at [432, 258] on label "Details & Cloud Pricing" at bounding box center [514, 259] width 169 height 16
click at [0, 0] on input "Details & Cloud Pricing" at bounding box center [0, 0] width 0 height 0
click at [435, 205] on label "AIR" at bounding box center [452, 203] width 44 height 16
click at [0, 0] on input "AIR" at bounding box center [0, 0] width 0 height 0
click at [1078, 442] on link "Download" at bounding box center [1097, 440] width 110 height 37
